Goal: Find specific fact: Find specific fact

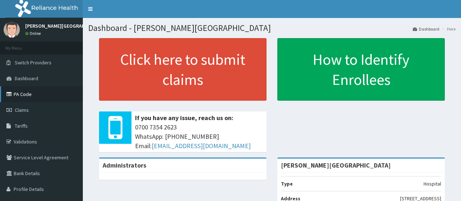
click at [23, 96] on link "PA Code" at bounding box center [41, 94] width 83 height 16
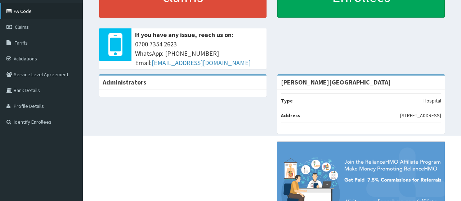
scroll to position [108, 0]
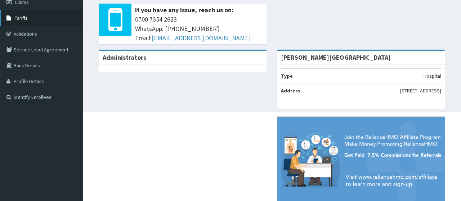
click at [22, 20] on span "Tariffs" at bounding box center [21, 18] width 13 height 6
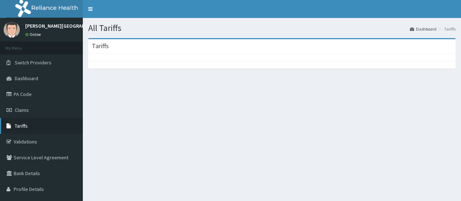
scroll to position [36, 0]
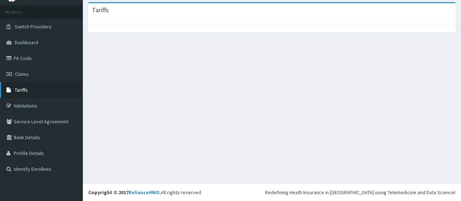
click at [20, 90] on span "Tariffs" at bounding box center [21, 90] width 13 height 6
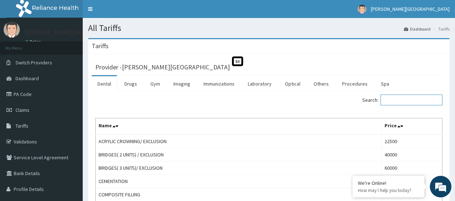
drag, startPoint x: 386, startPoint y: 104, endPoint x: 390, endPoint y: 103, distance: 4.2
click at [388, 104] on input "Search:" at bounding box center [412, 100] width 62 height 11
paste input "CABERGOLI"
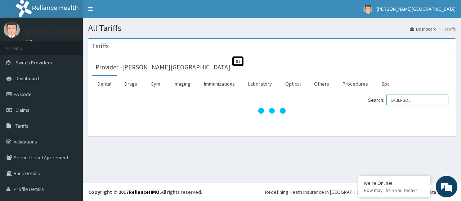
type input "CABERGOLI"
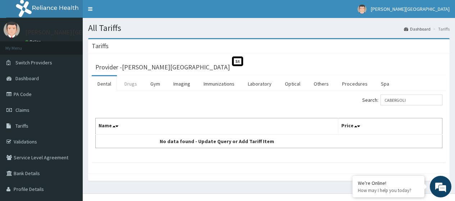
click at [126, 86] on link "Drugs" at bounding box center [131, 83] width 24 height 15
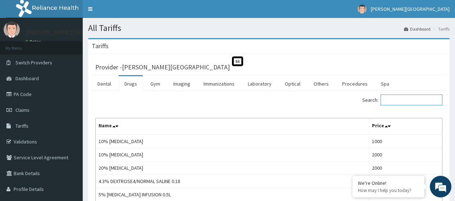
click at [403, 102] on input "Search:" at bounding box center [412, 100] width 62 height 11
paste input "CABERGOLI"
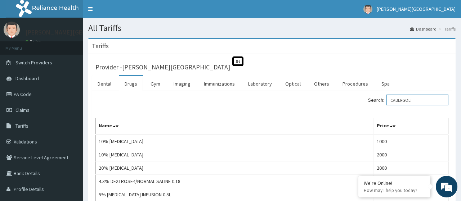
type input "CABERGOLI"
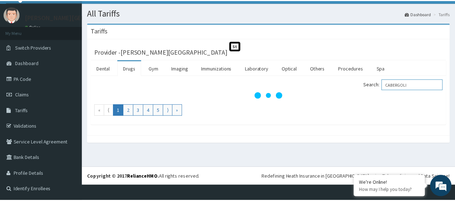
scroll to position [4, 0]
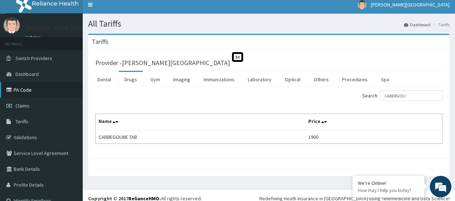
click at [22, 91] on link "PA Code" at bounding box center [41, 90] width 83 height 16
